Goal: Task Accomplishment & Management: Manage account settings

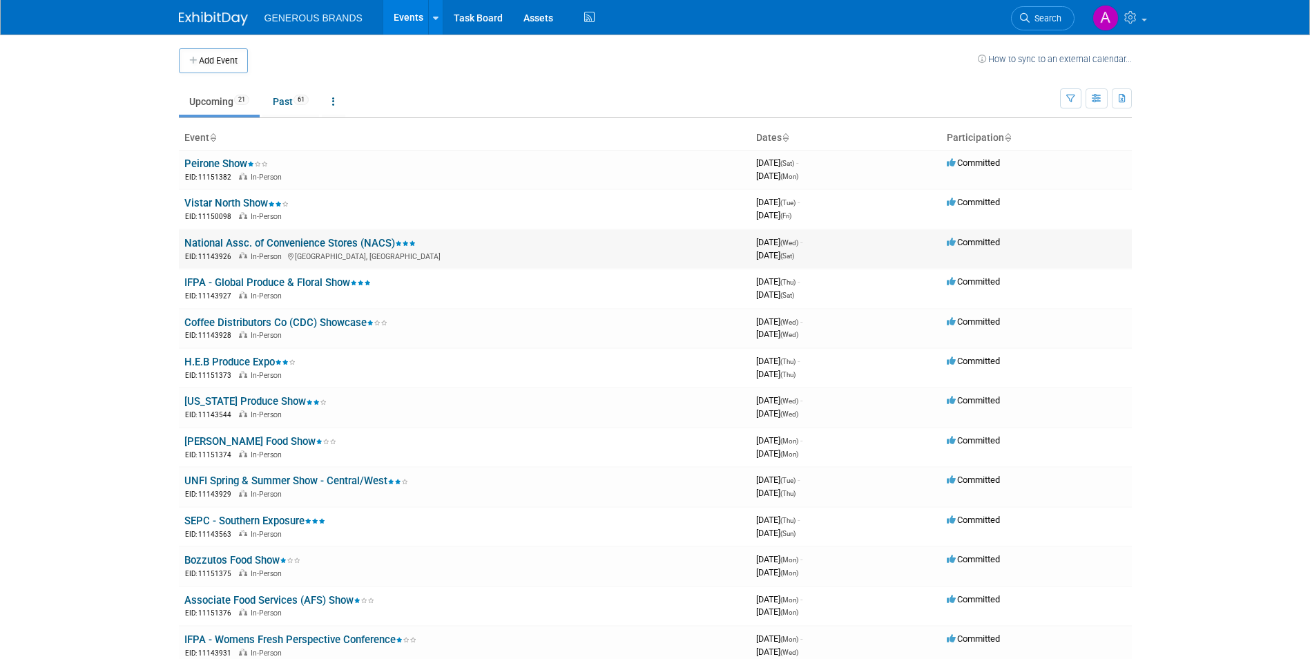
click at [221, 247] on link "National Assc. of Convenience Stores (NACS)" at bounding box center [299, 243] width 231 height 12
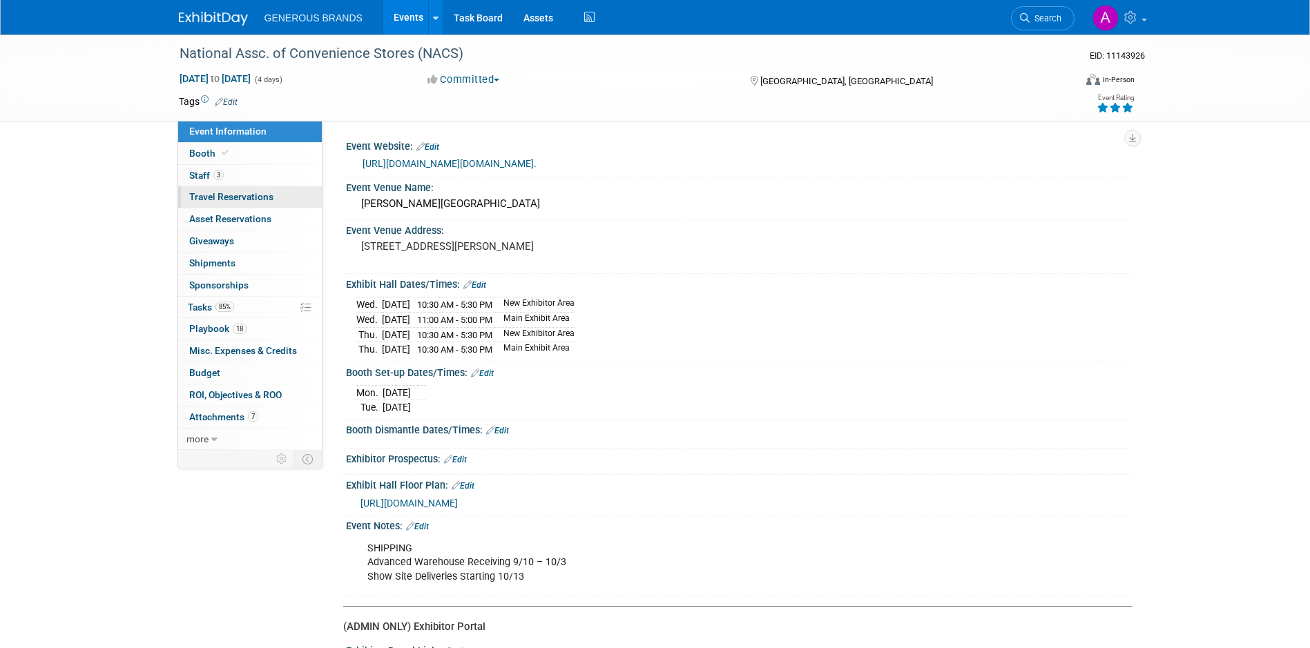
click at [266, 201] on span "Travel Reservations 0" at bounding box center [231, 196] width 84 height 11
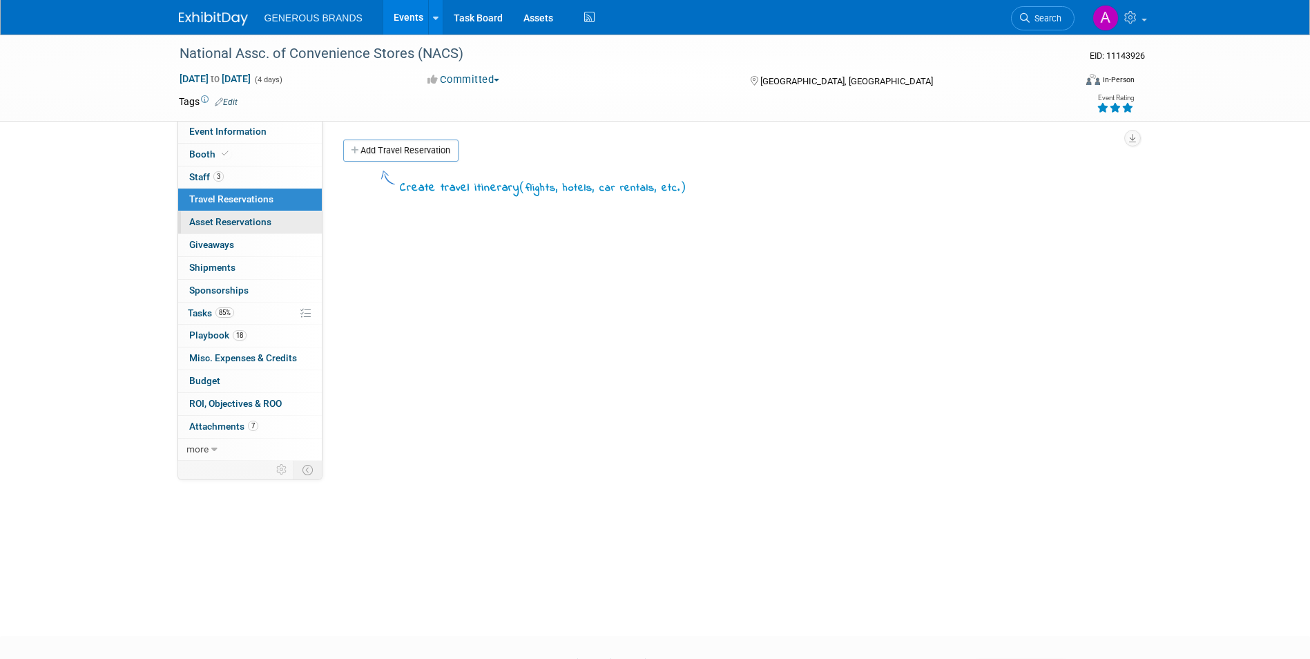
click at [266, 223] on span "Asset Reservations 0" at bounding box center [230, 221] width 82 height 11
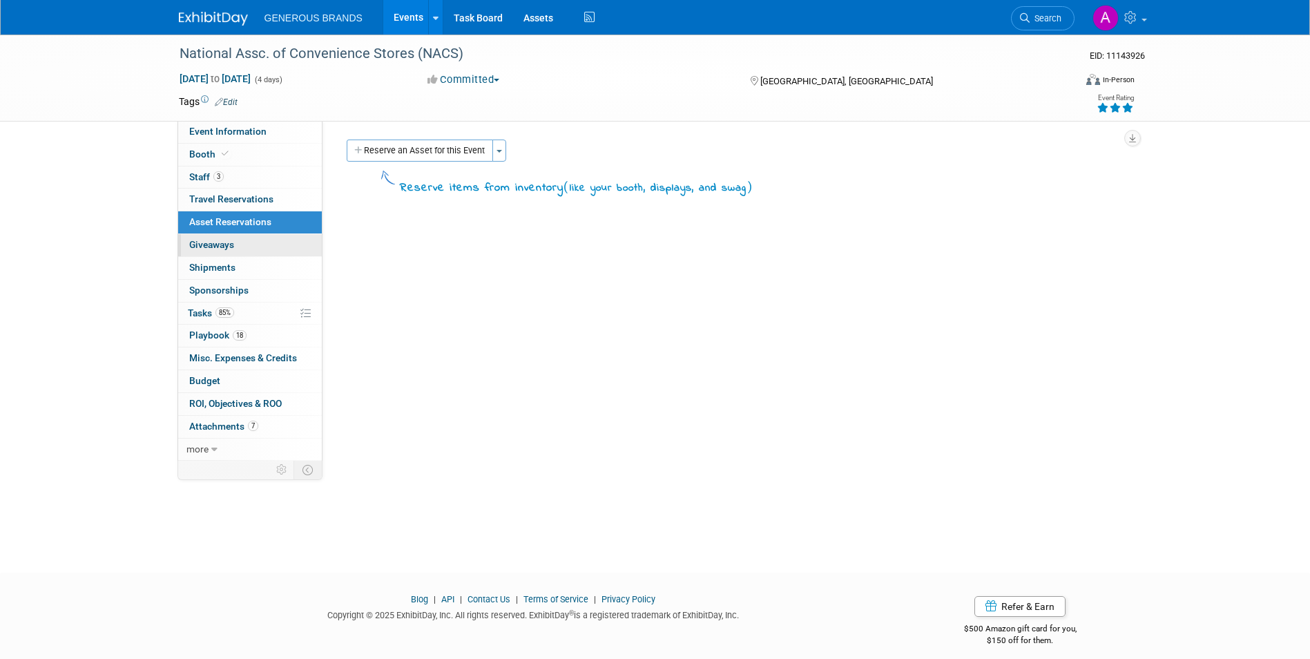
click at [263, 243] on link "0 Giveaways 0" at bounding box center [250, 245] width 144 height 22
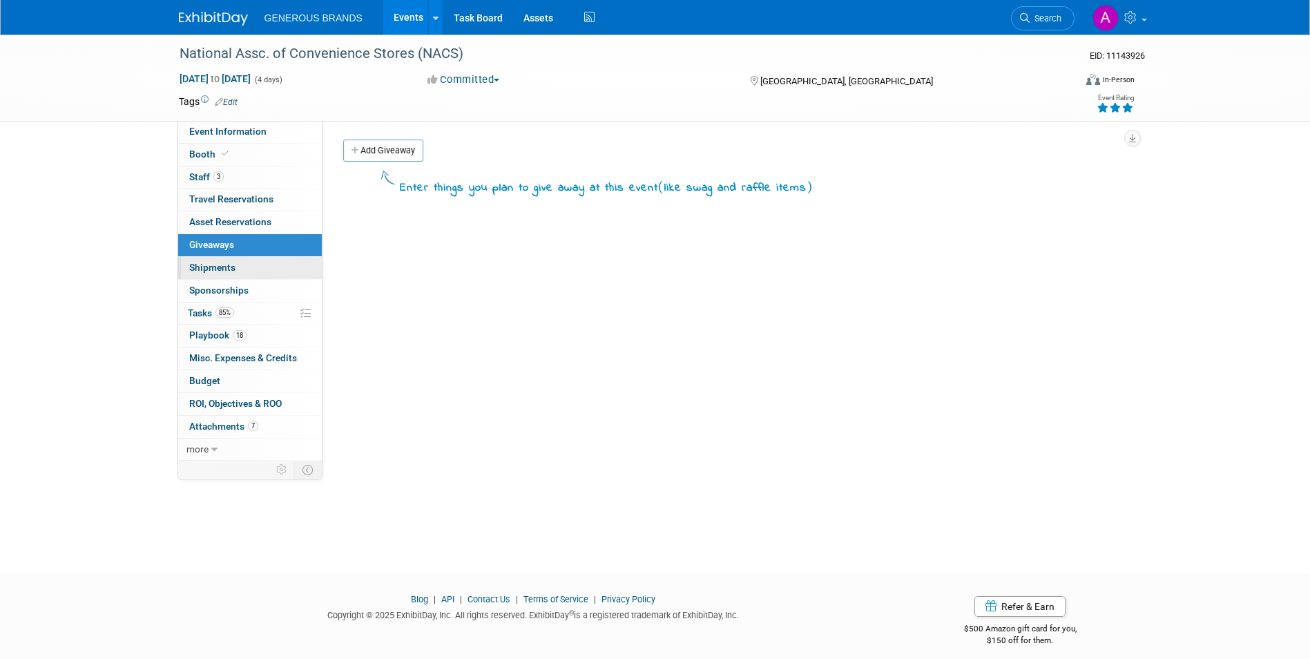
click at [256, 266] on link "0 Shipments 0" at bounding box center [250, 268] width 144 height 22
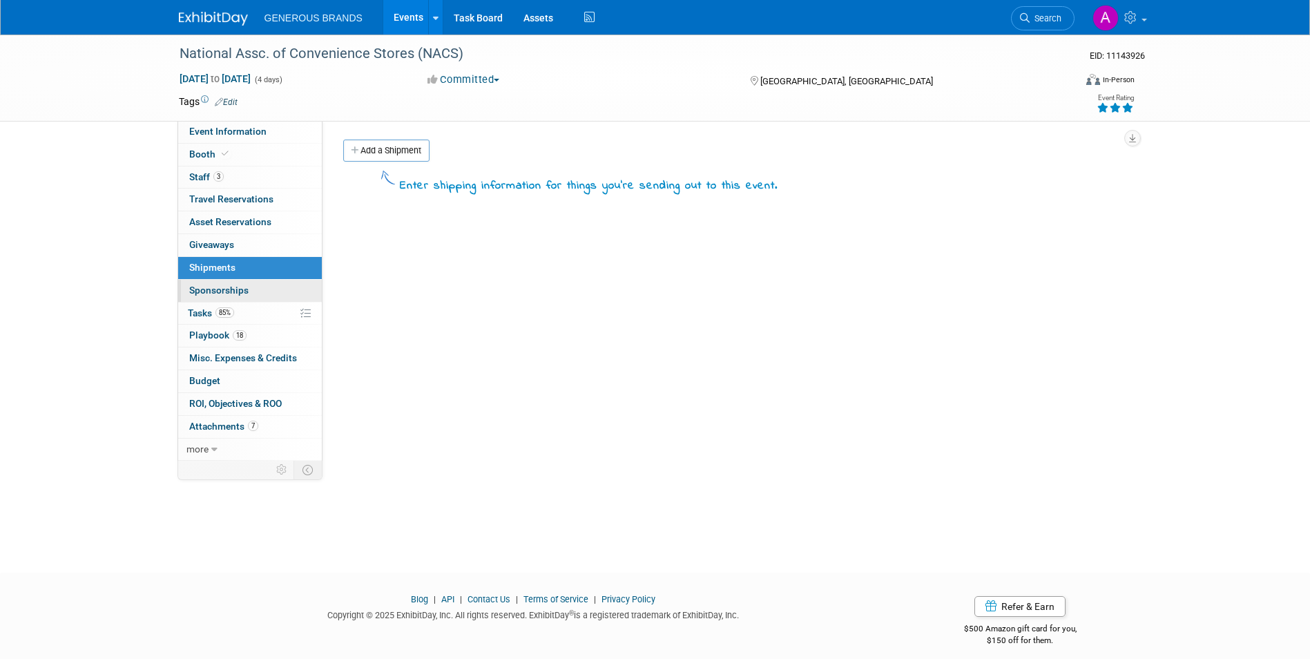
click at [256, 280] on link "0 Sponsorships 0" at bounding box center [250, 291] width 144 height 22
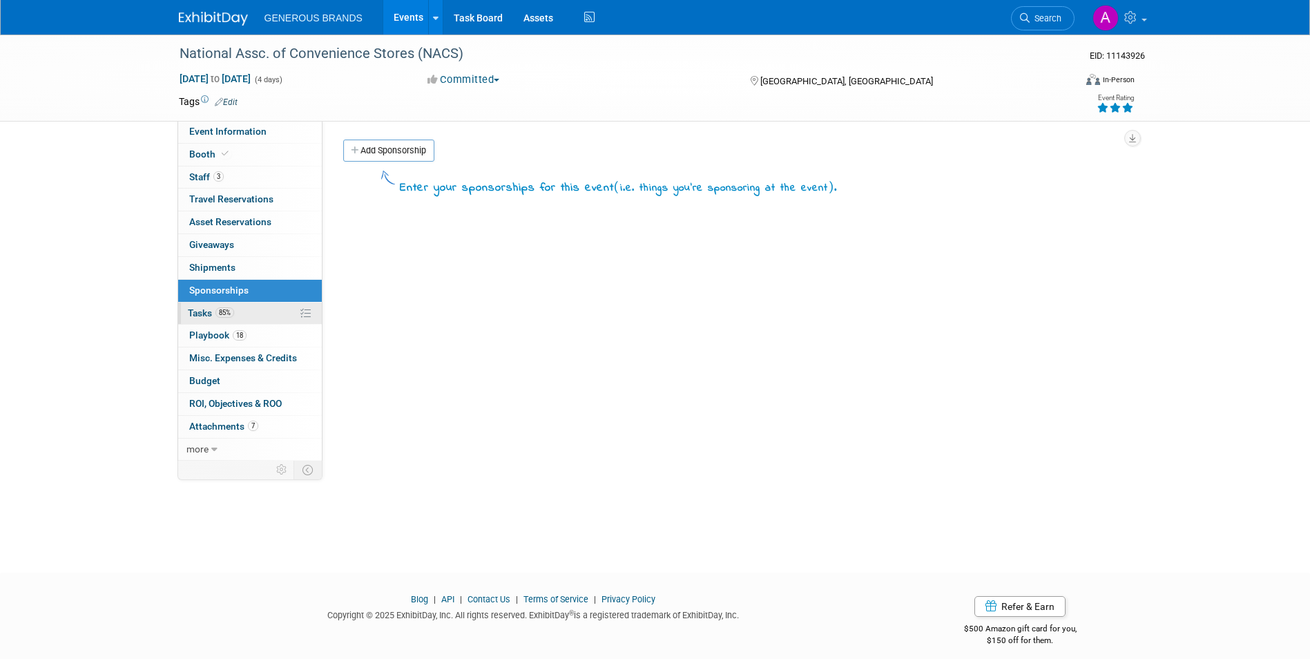
click at [253, 303] on link "85% Tasks 85%" at bounding box center [250, 313] width 144 height 22
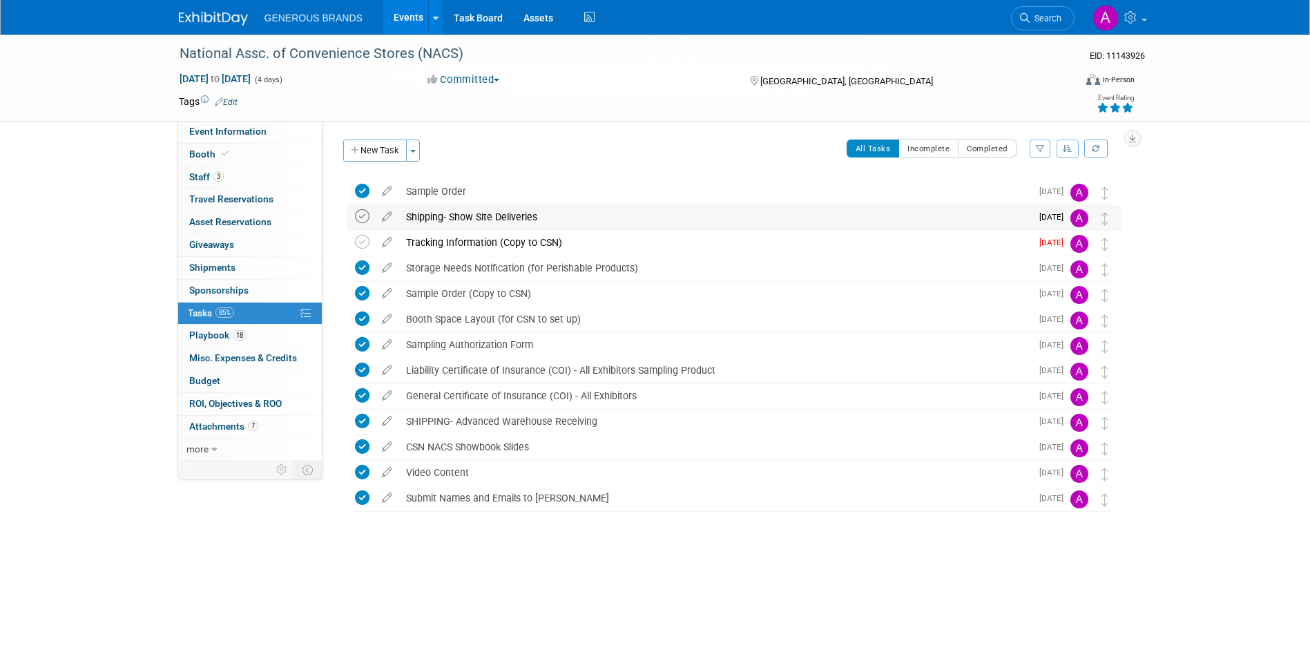
click at [355, 218] on icon at bounding box center [362, 216] width 14 height 14
click at [357, 242] on icon at bounding box center [362, 242] width 14 height 14
